Goal: Complete application form

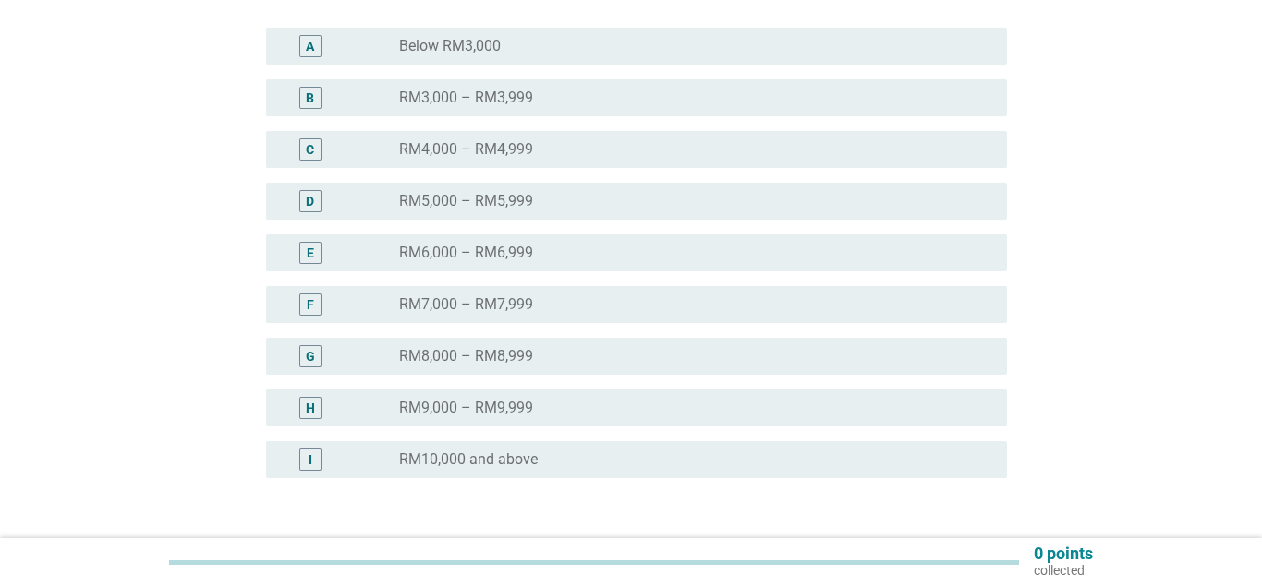
scroll to position [377, 0]
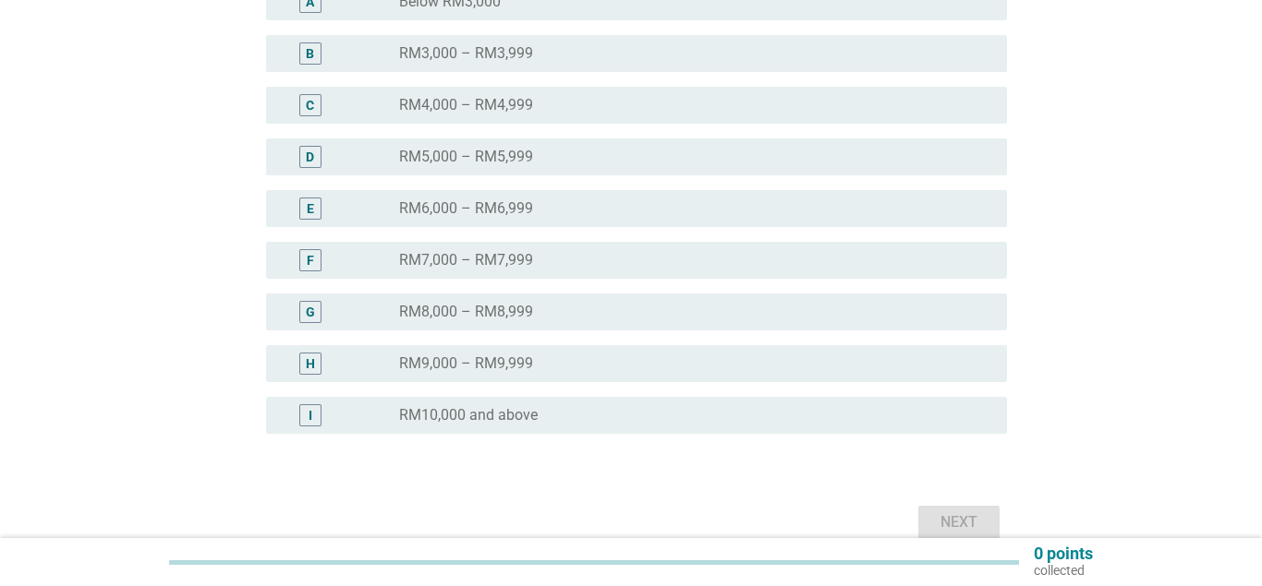
click at [332, 365] on div "H" at bounding box center [310, 364] width 59 height 22
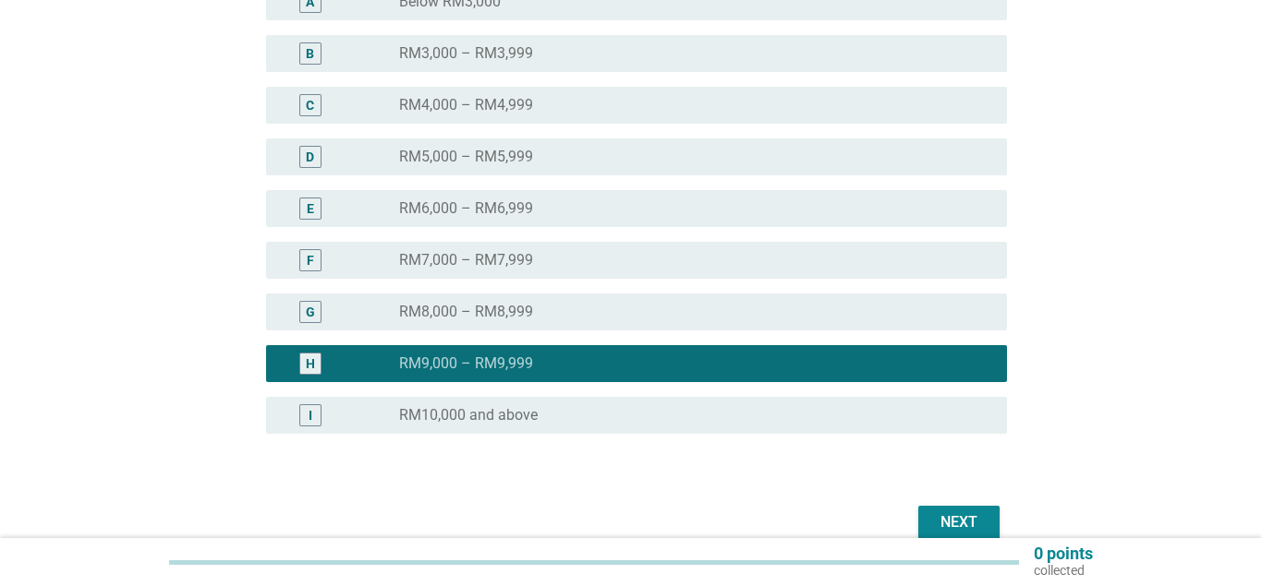
click at [963, 507] on button "Next" at bounding box center [958, 522] width 81 height 33
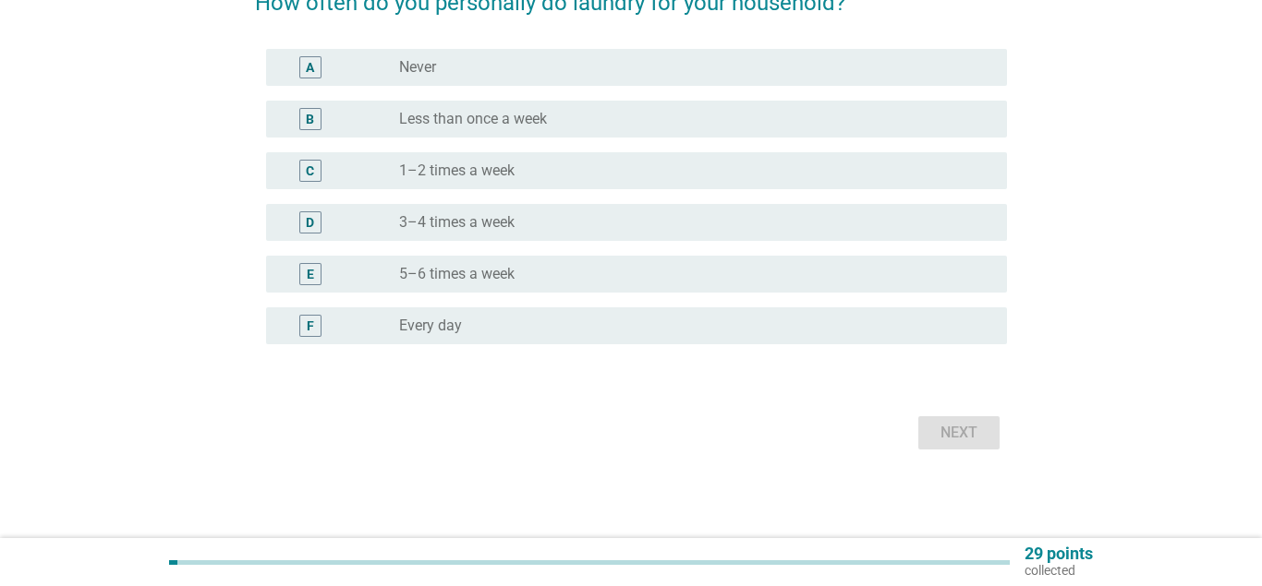
scroll to position [0, 0]
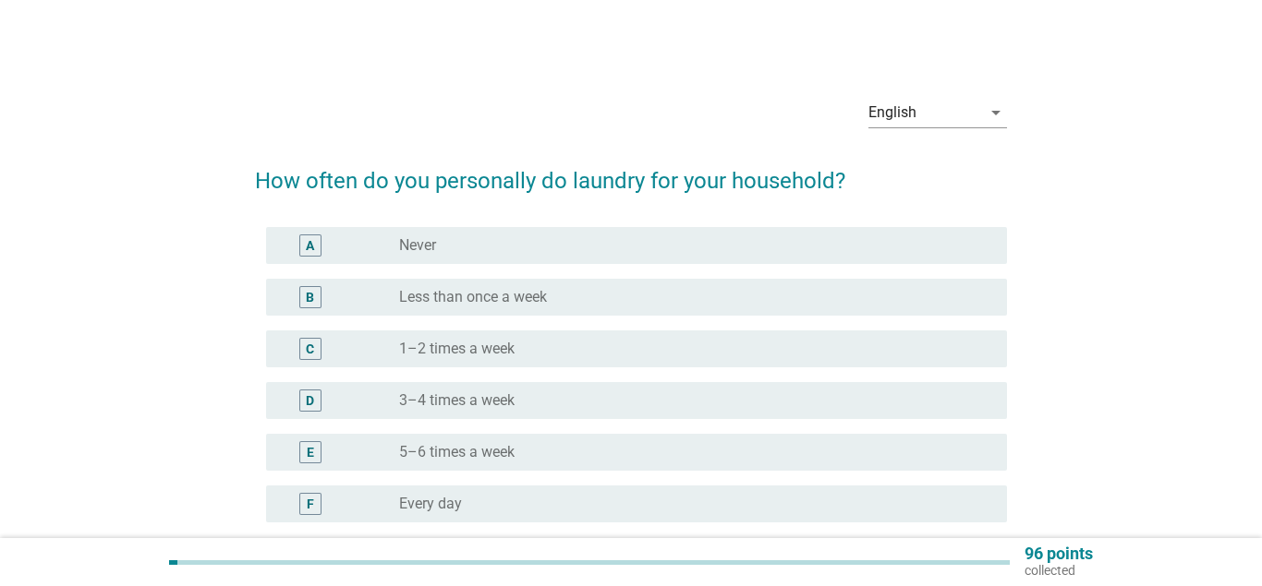
click at [420, 504] on label "Every day" at bounding box center [430, 504] width 63 height 18
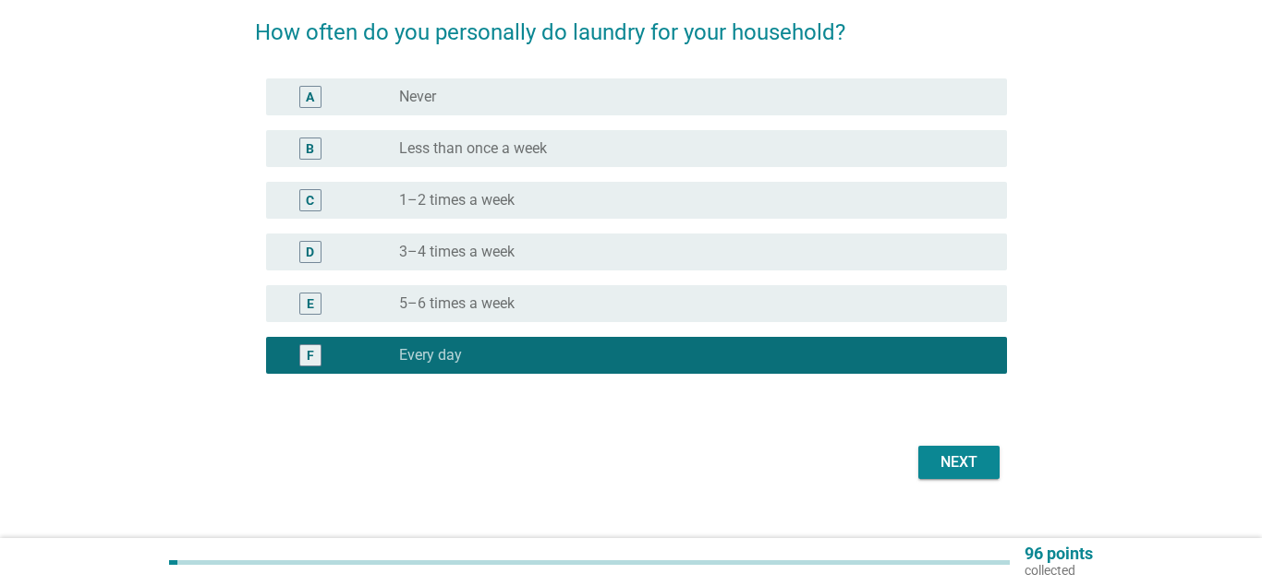
scroll to position [178, 0]
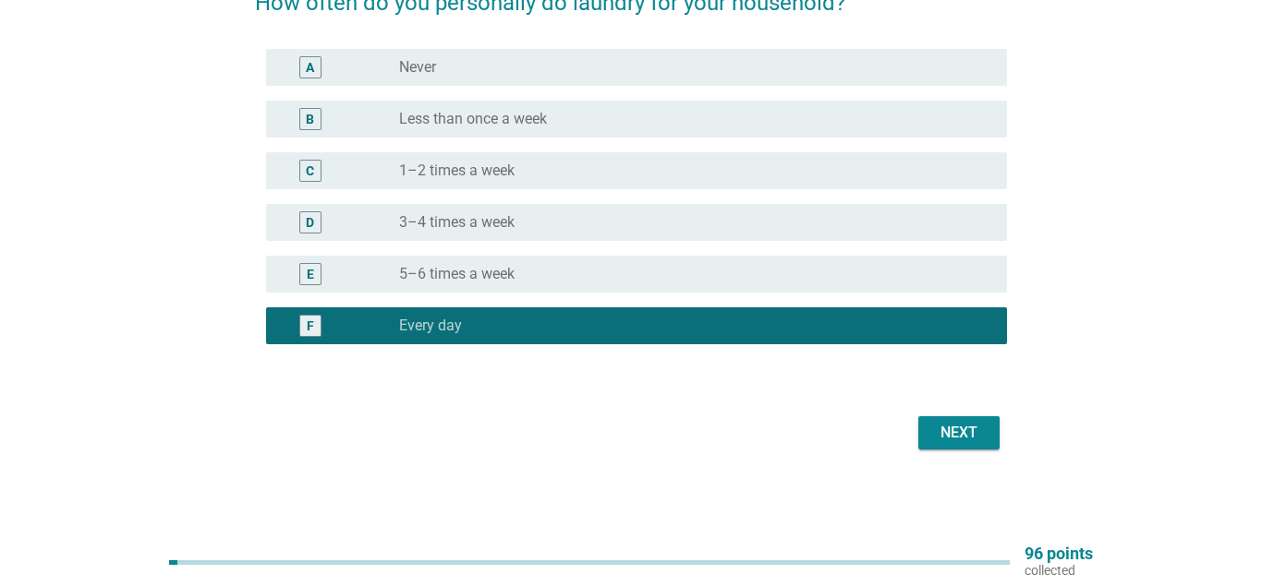
click at [951, 426] on div "Next" at bounding box center [959, 433] width 52 height 22
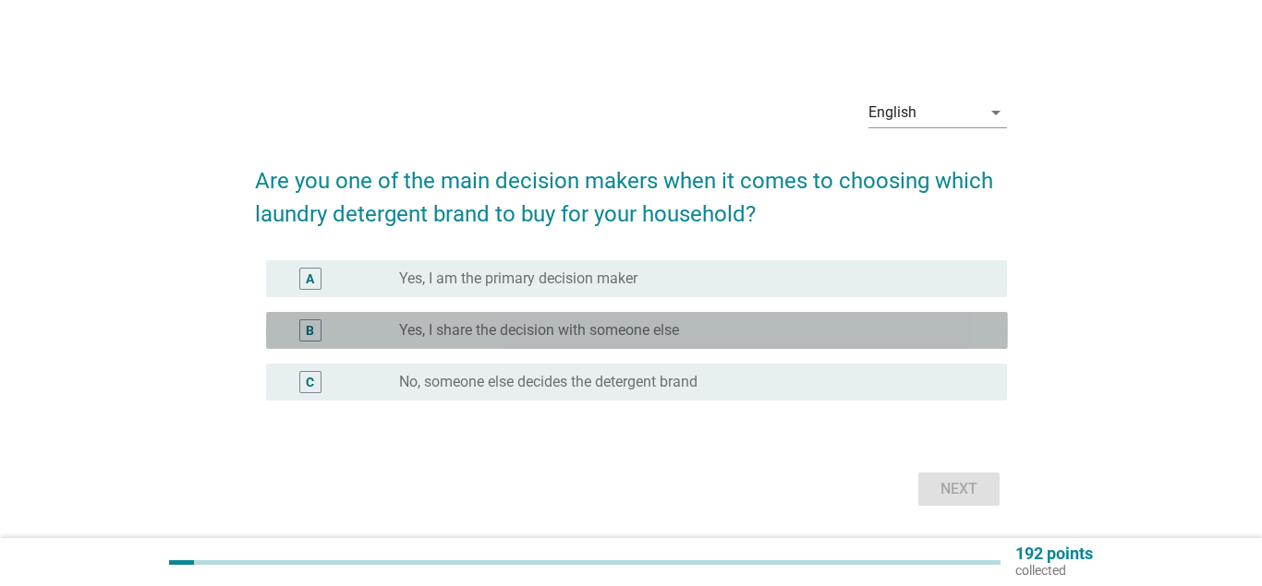
click at [504, 328] on label "Yes, I share the decision with someone else" at bounding box center [539, 330] width 280 height 18
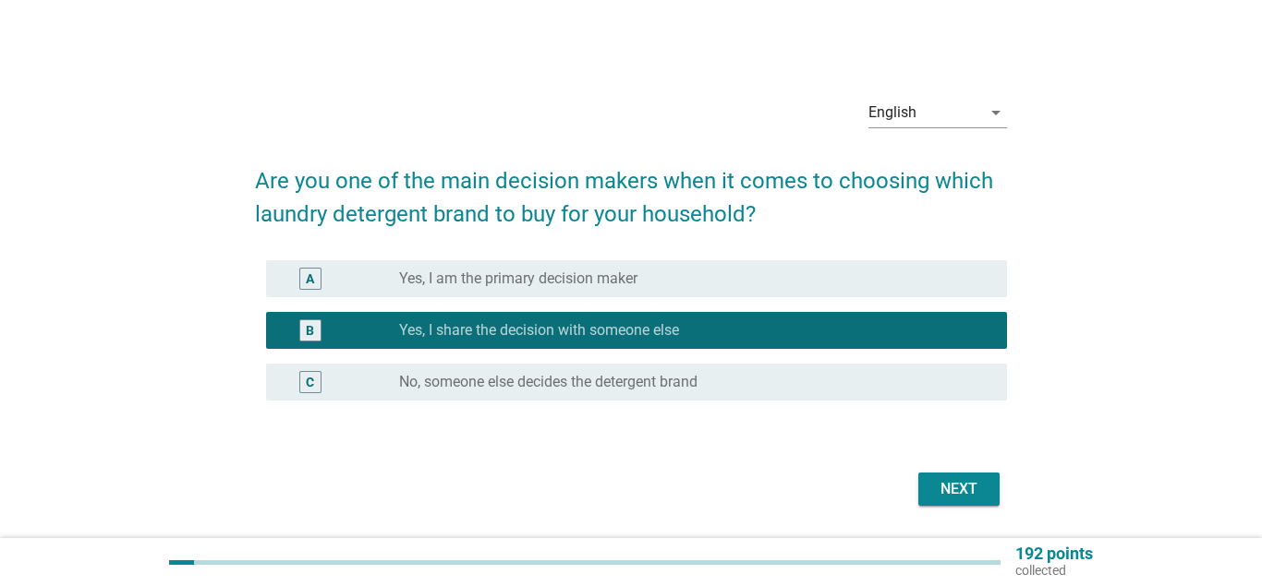
click at [974, 494] on div "Next" at bounding box center [959, 489] width 52 height 22
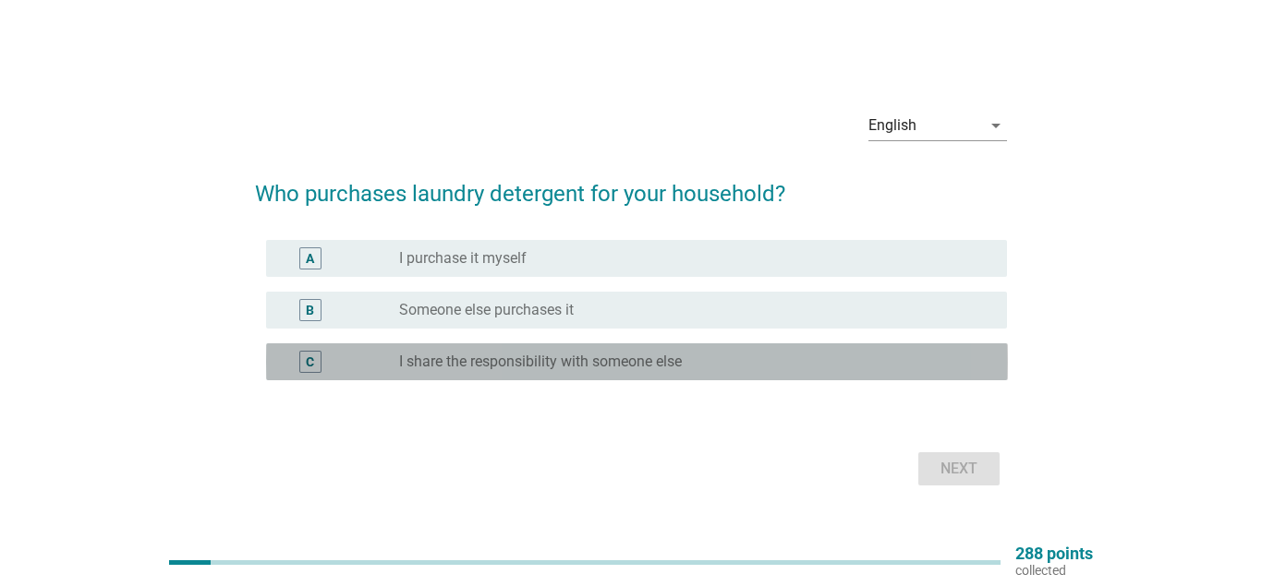
click at [478, 358] on label "I share the responsibility with someone else" at bounding box center [540, 362] width 283 height 18
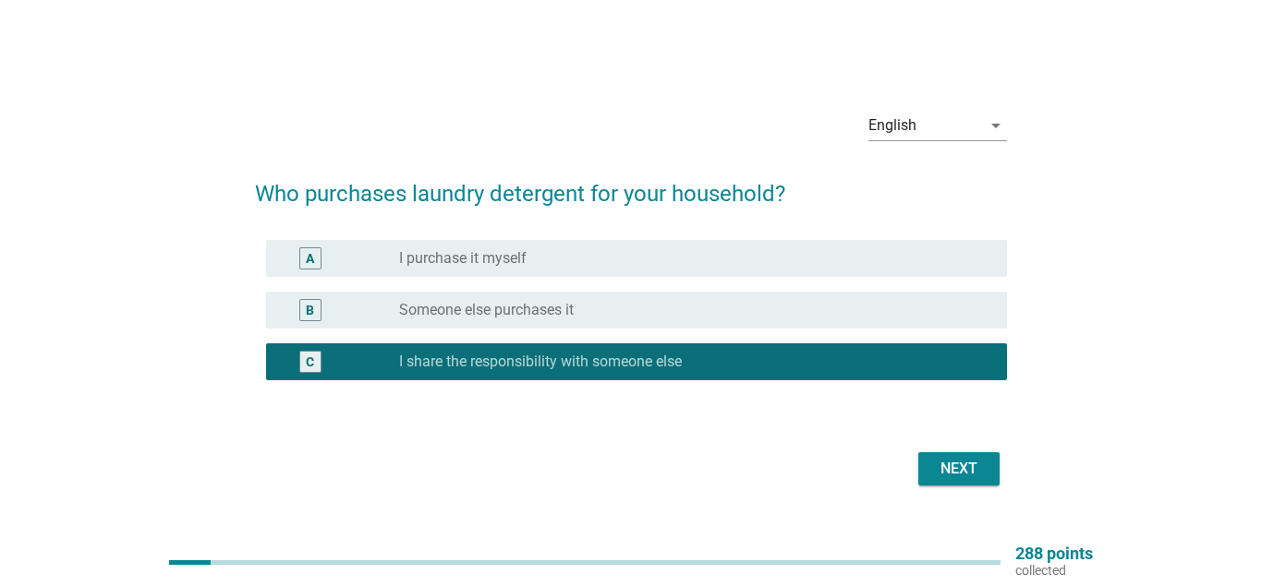
click at [975, 480] on button "Next" at bounding box center [958, 469] width 81 height 33
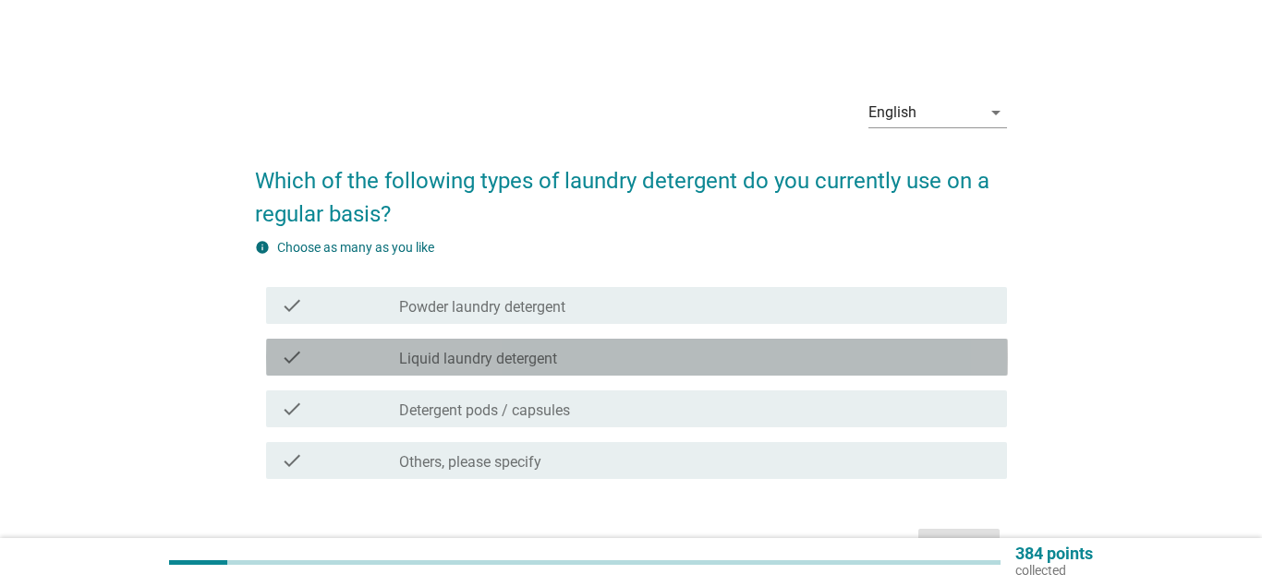
click at [513, 352] on label "Liquid laundry detergent" at bounding box center [478, 359] width 158 height 18
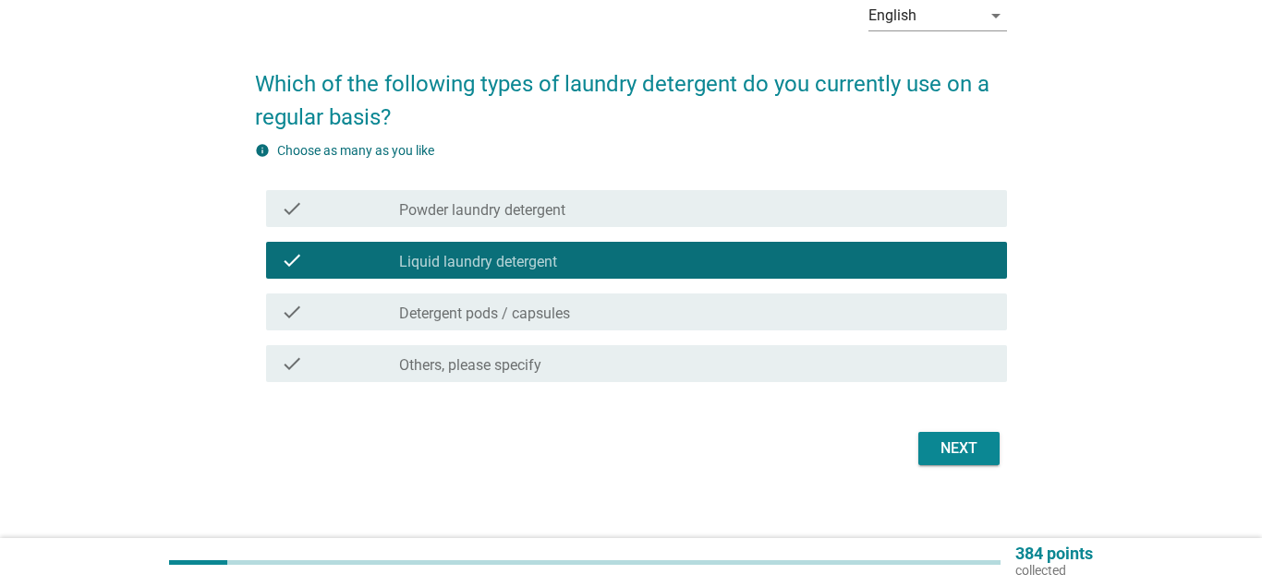
scroll to position [113, 0]
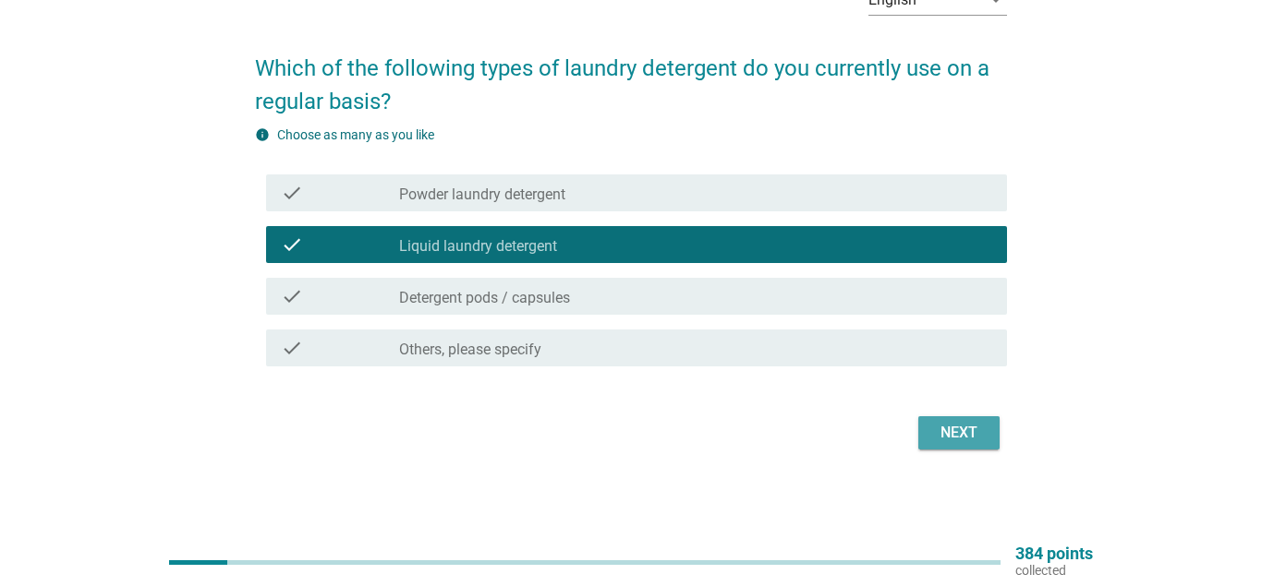
click at [978, 428] on div "Next" at bounding box center [959, 433] width 52 height 22
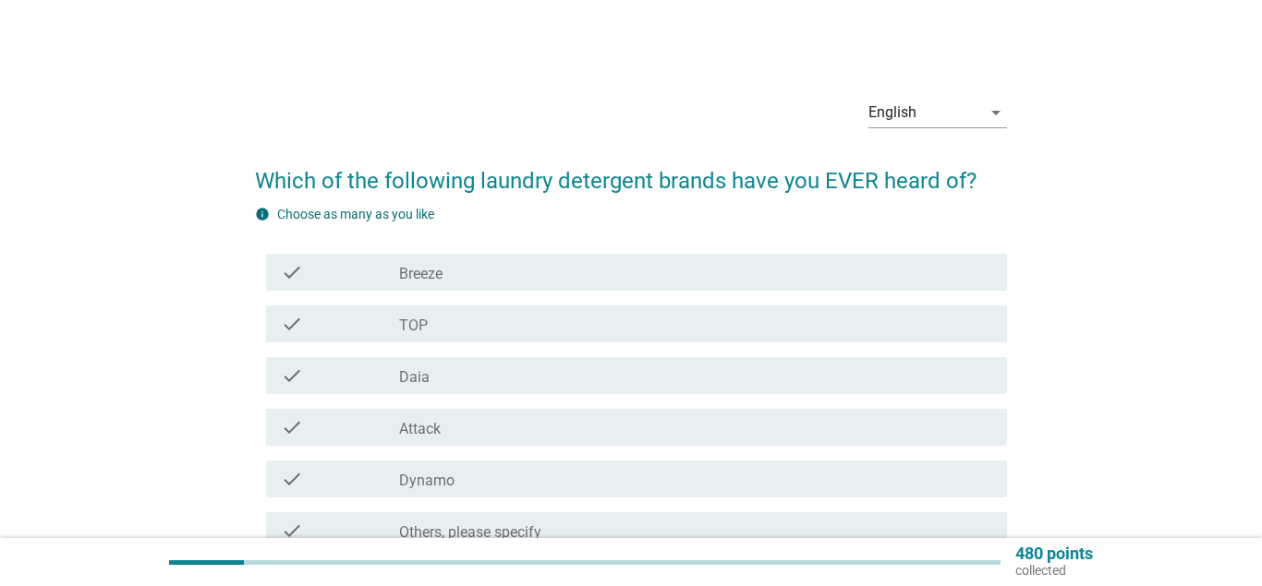
click at [345, 272] on div "check" at bounding box center [340, 272] width 118 height 22
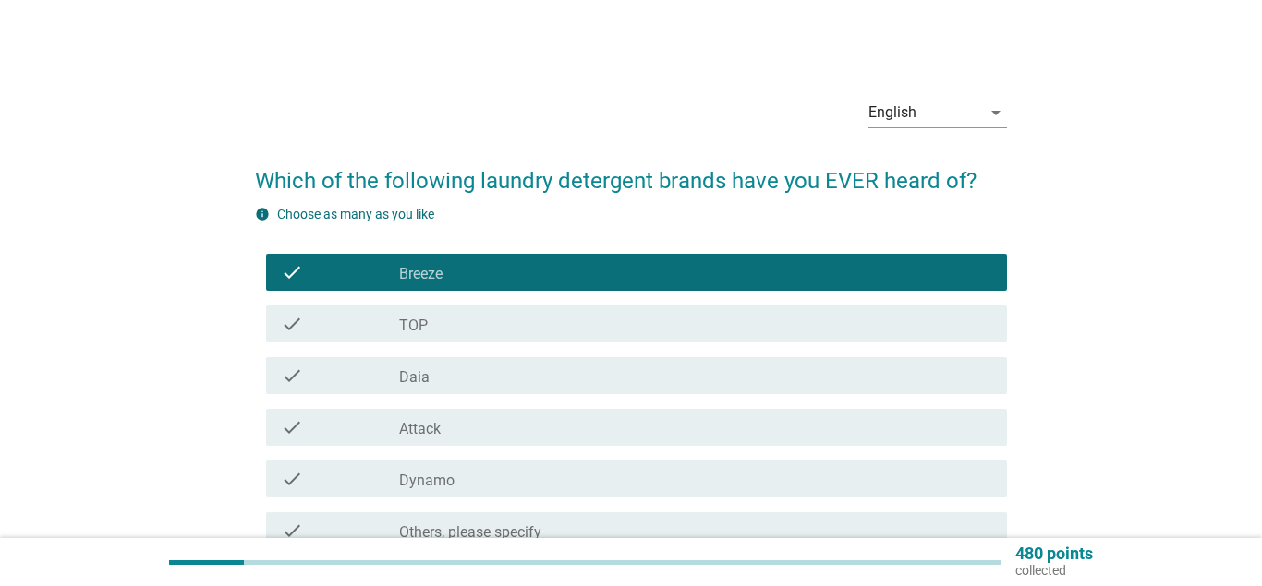
click at [346, 324] on div "check" at bounding box center [340, 324] width 118 height 22
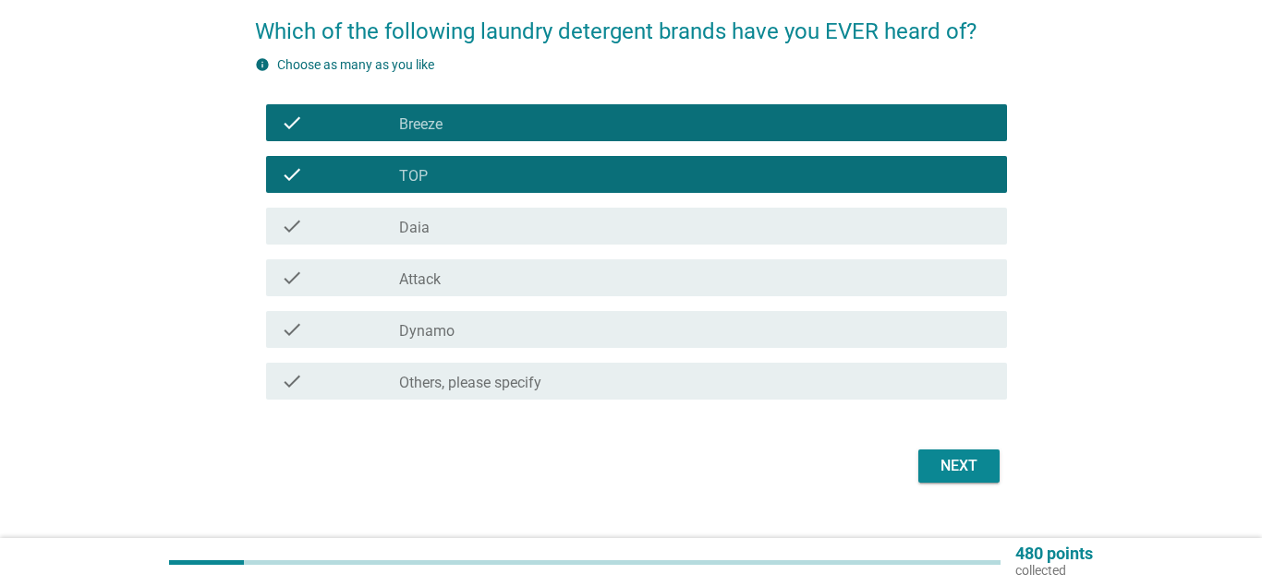
scroll to position [183, 0]
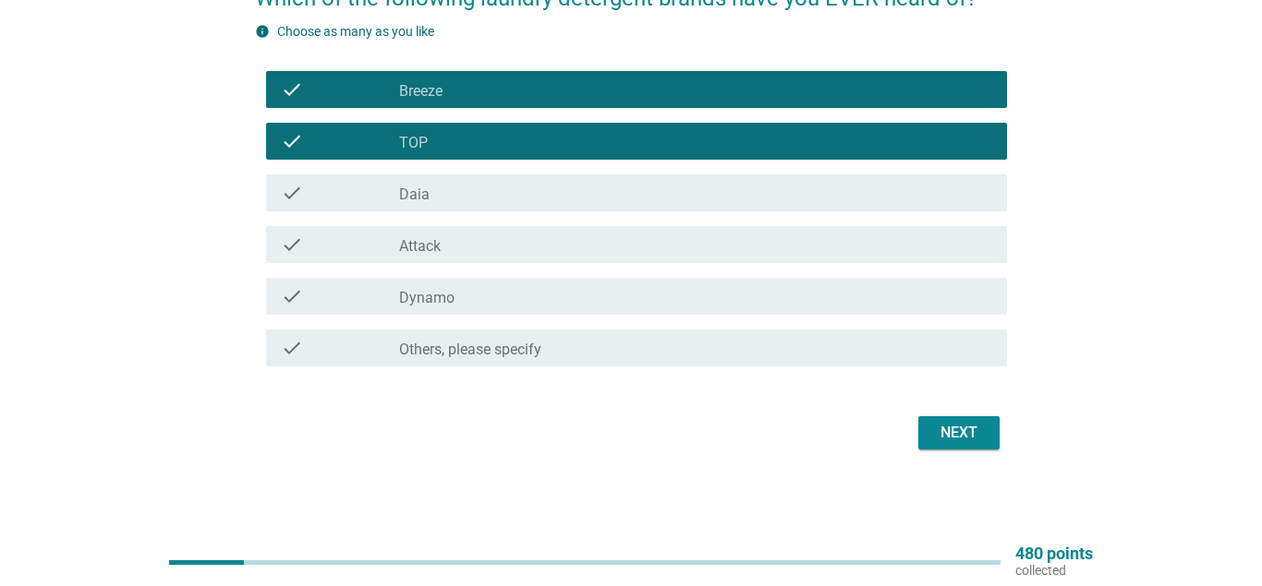
click at [353, 309] on div "check check_box_outline_blank Dynamo" at bounding box center [637, 296] width 742 height 37
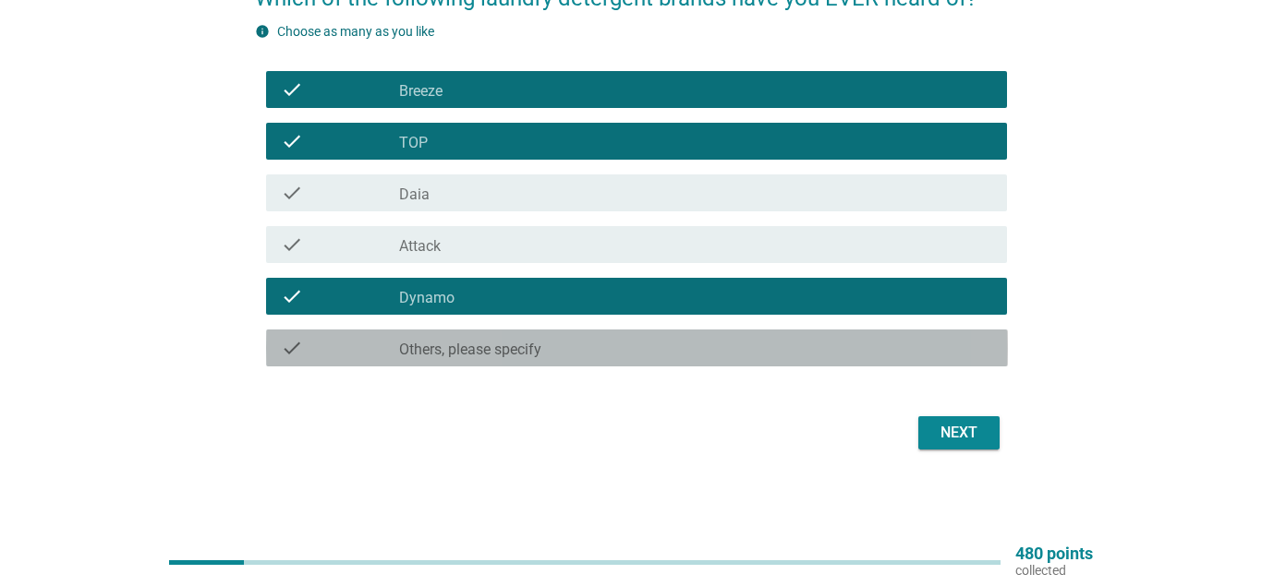
click at [451, 360] on div "check check_box Others, please specify" at bounding box center [637, 348] width 742 height 37
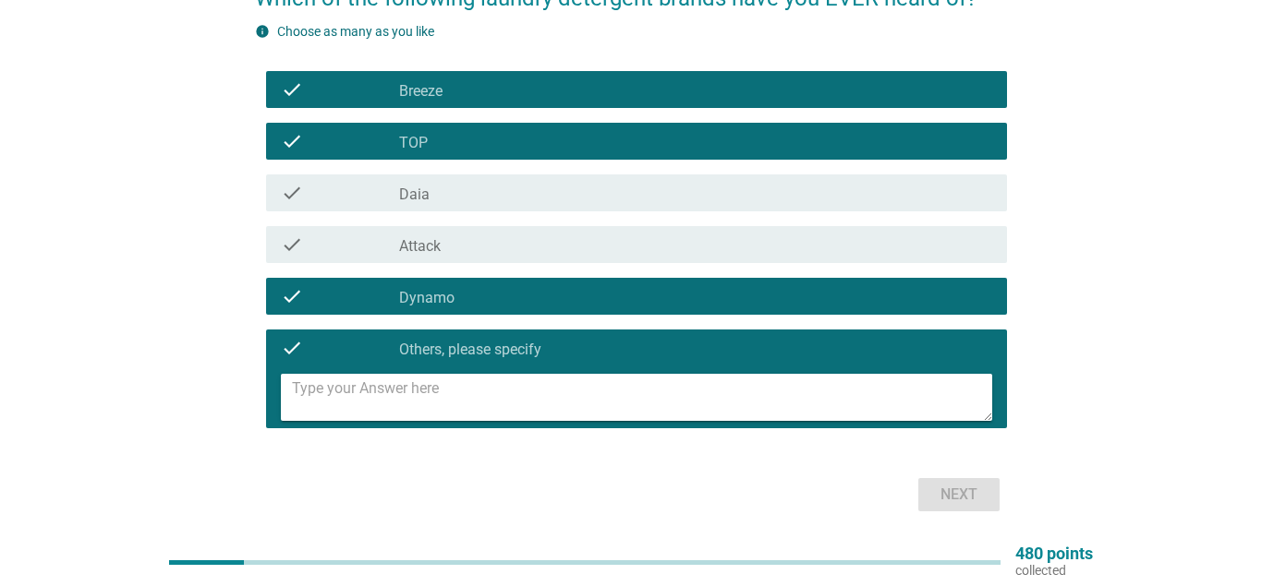
click at [451, 383] on textarea at bounding box center [642, 397] width 701 height 47
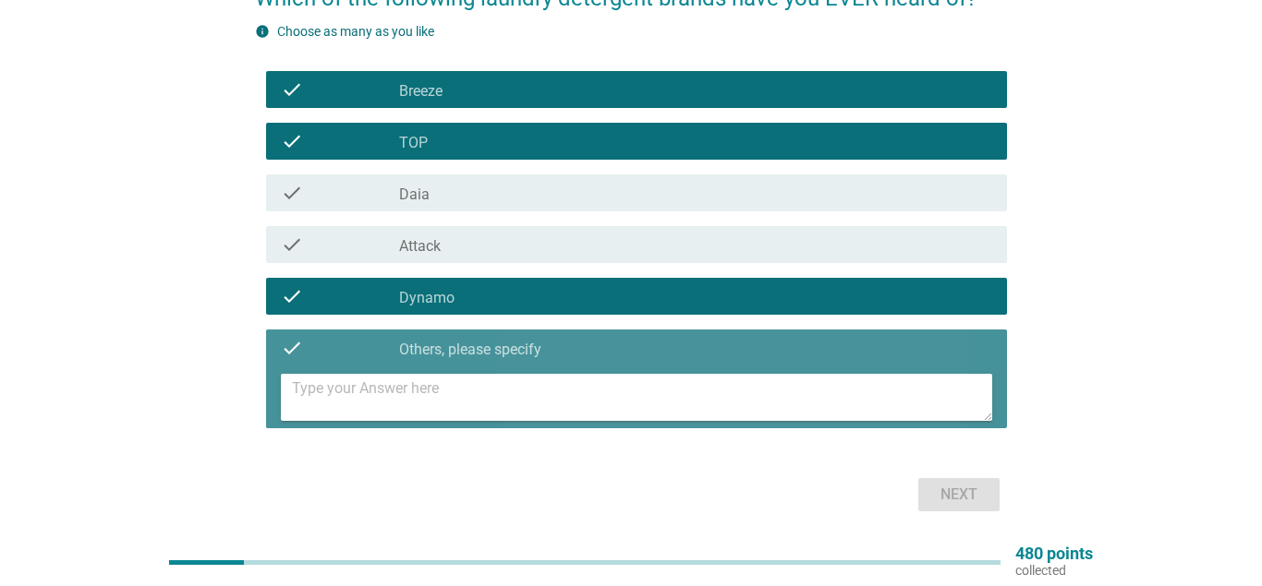
click at [477, 390] on textarea at bounding box center [642, 397] width 701 height 47
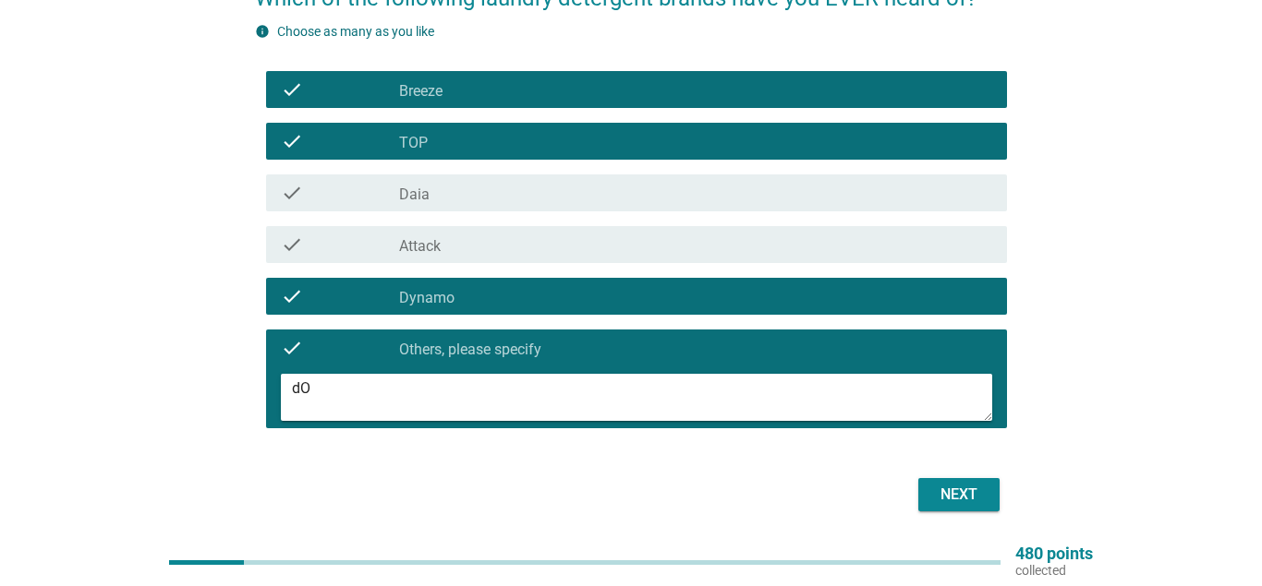
type textarea "d"
type textarea "Dozee"
click at [937, 499] on div "Next" at bounding box center [959, 495] width 52 height 22
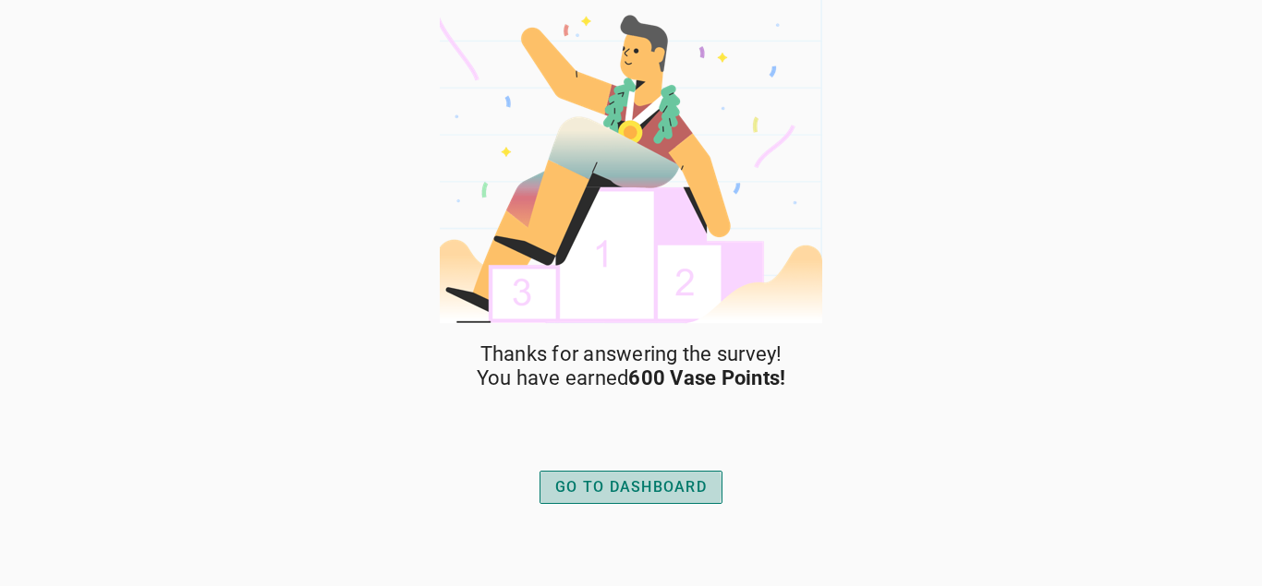
click at [659, 480] on div "GO TO DASHBOARD" at bounding box center [630, 488] width 151 height 22
